Goal: Task Accomplishment & Management: Manage account settings

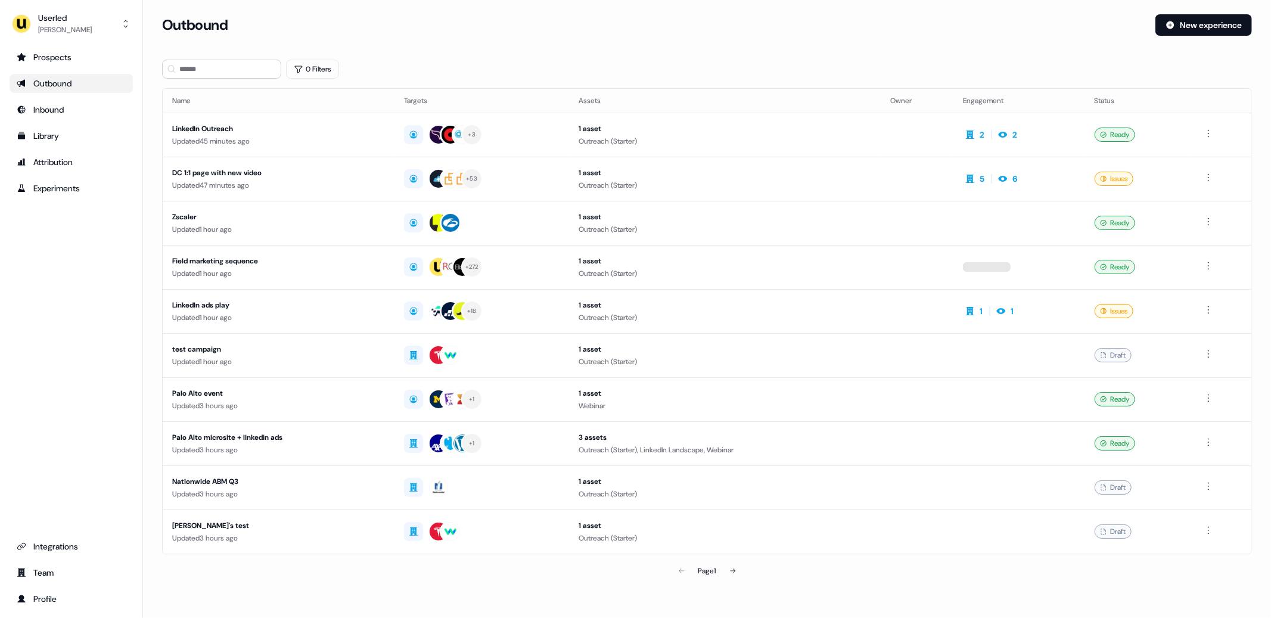
drag, startPoint x: 89, startPoint y: 13, endPoint x: 92, endPoint y: 38, distance: 25.2
click at [89, 13] on button "Userled Oliver Grogan" at bounding box center [71, 24] width 123 height 29
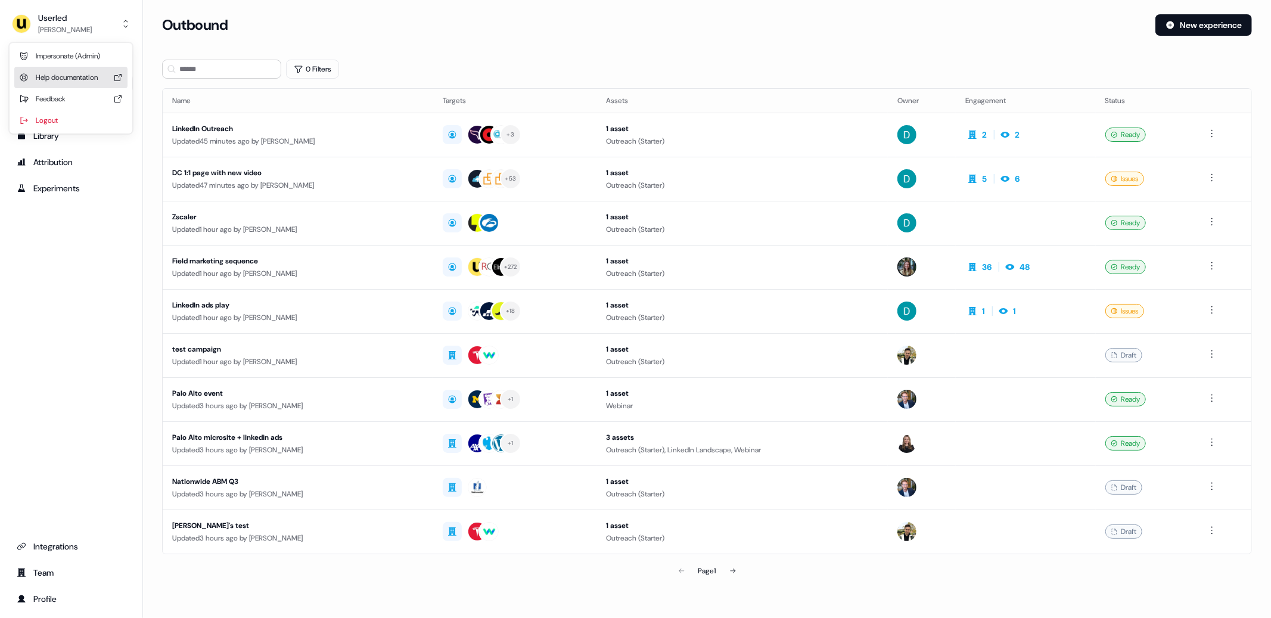
click at [82, 60] on div "Impersonate (Admin)" at bounding box center [70, 55] width 113 height 21
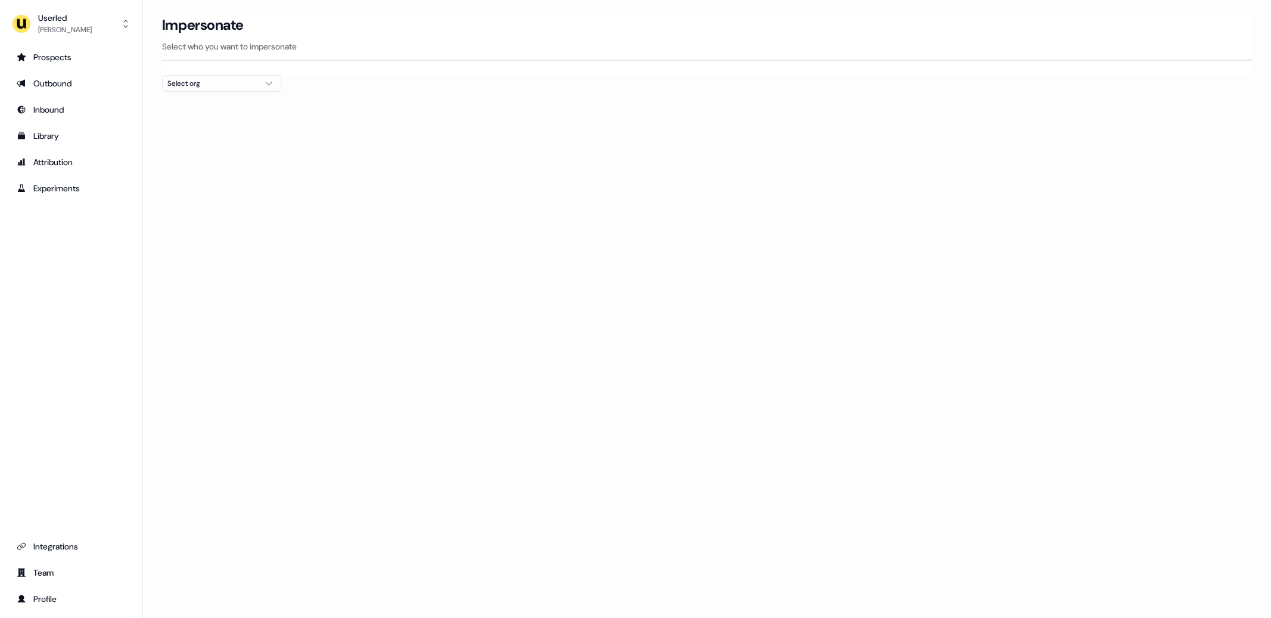
click at [272, 88] on button "Select org" at bounding box center [221, 83] width 119 height 17
type input "*****"
click at [237, 125] on div "nPlan" at bounding box center [222, 126] width 118 height 19
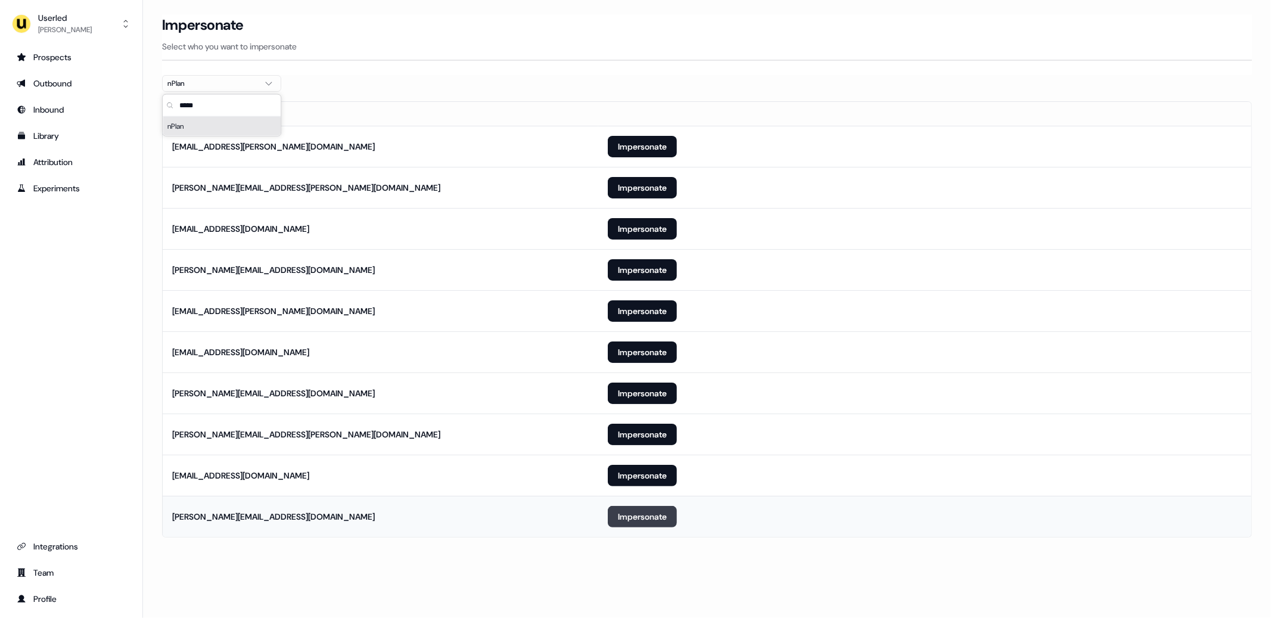
click at [648, 514] on button "Impersonate" at bounding box center [642, 516] width 69 height 21
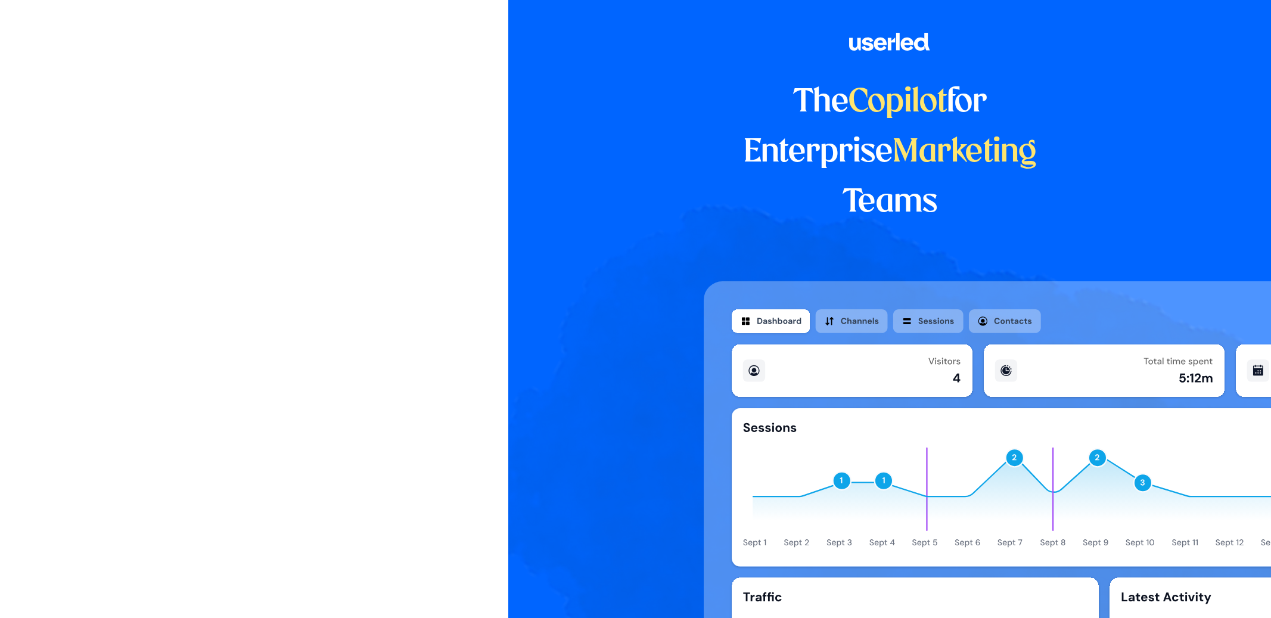
click at [222, 203] on div at bounding box center [254, 223] width 508 height 447
